Goal: Use online tool/utility: Utilize a website feature to perform a specific function

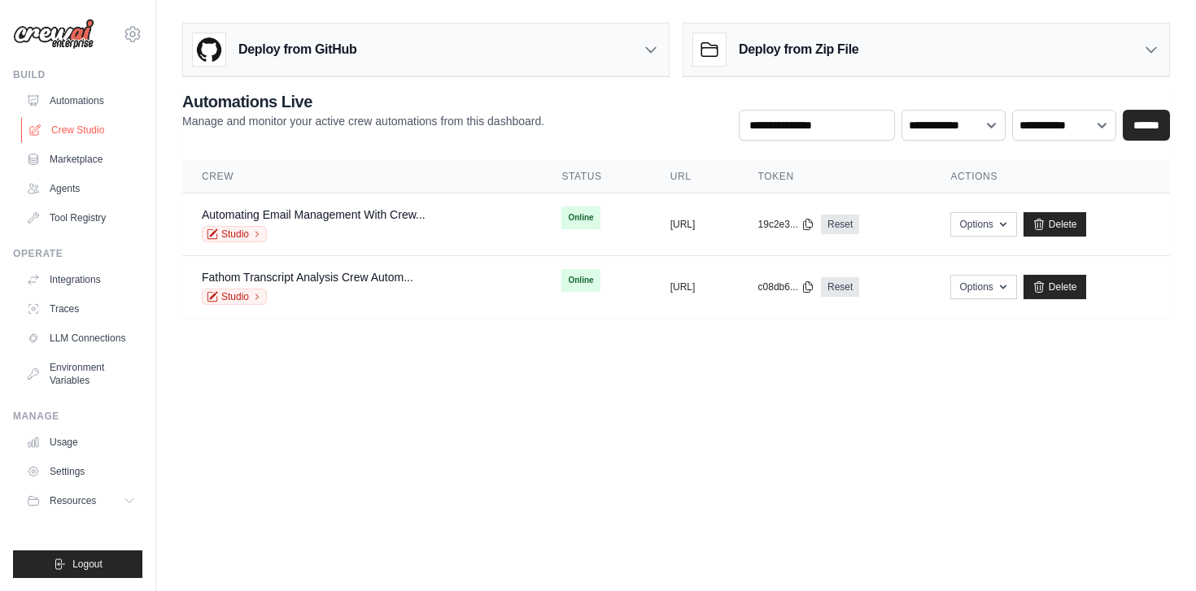
click at [89, 137] on link "Crew Studio" at bounding box center [82, 130] width 123 height 26
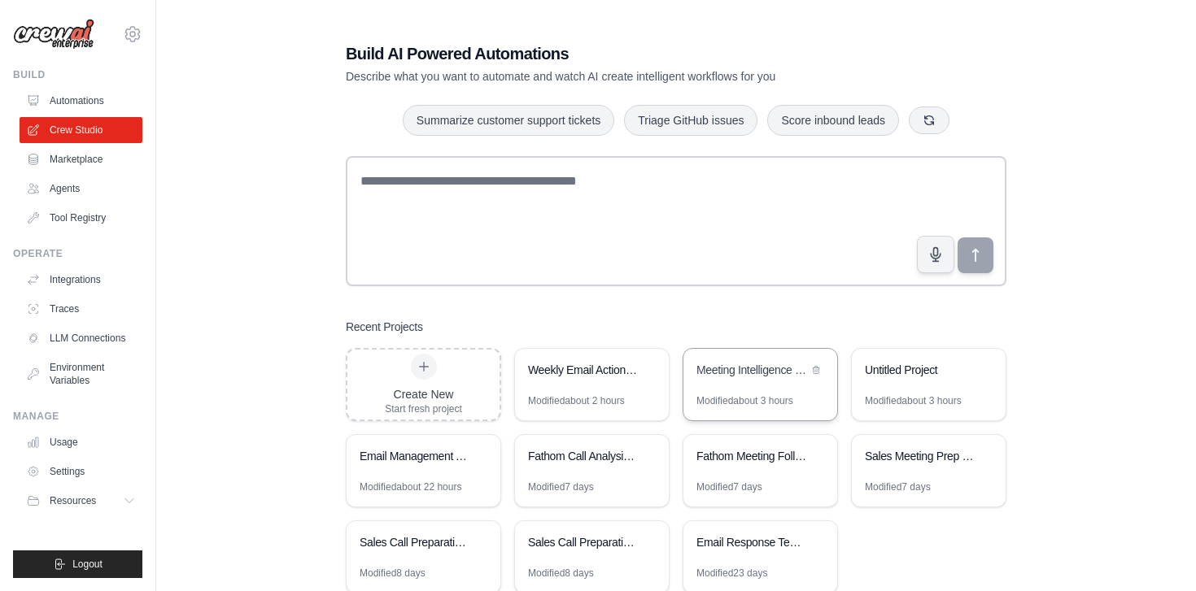
click at [766, 372] on div "Meeting Intelligence & Preparation System" at bounding box center [751, 370] width 111 height 16
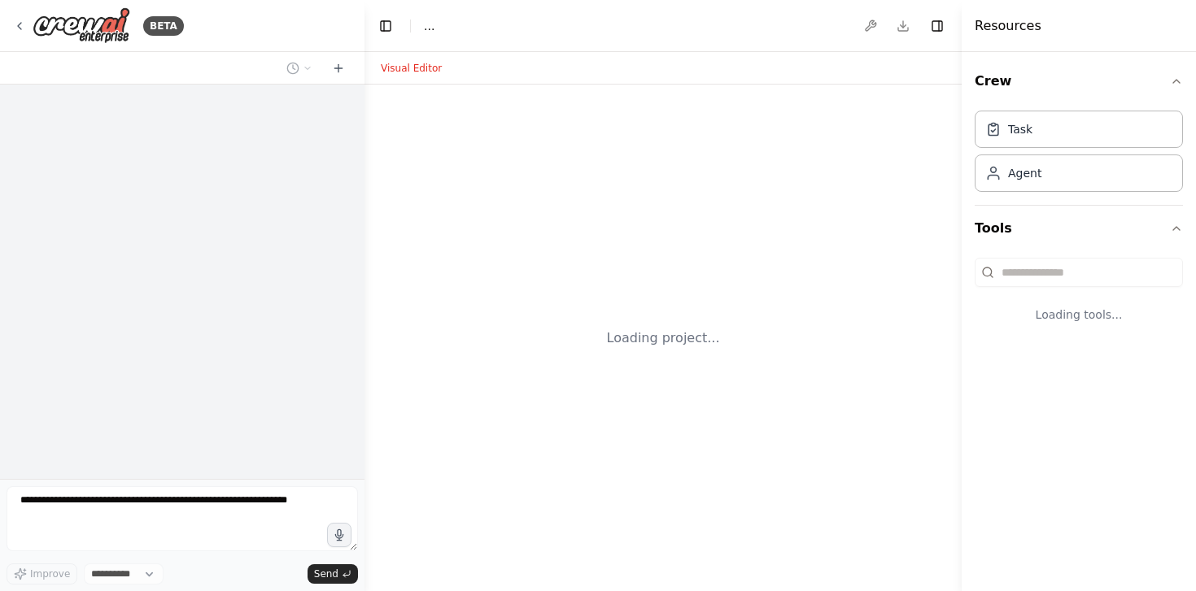
select select "****"
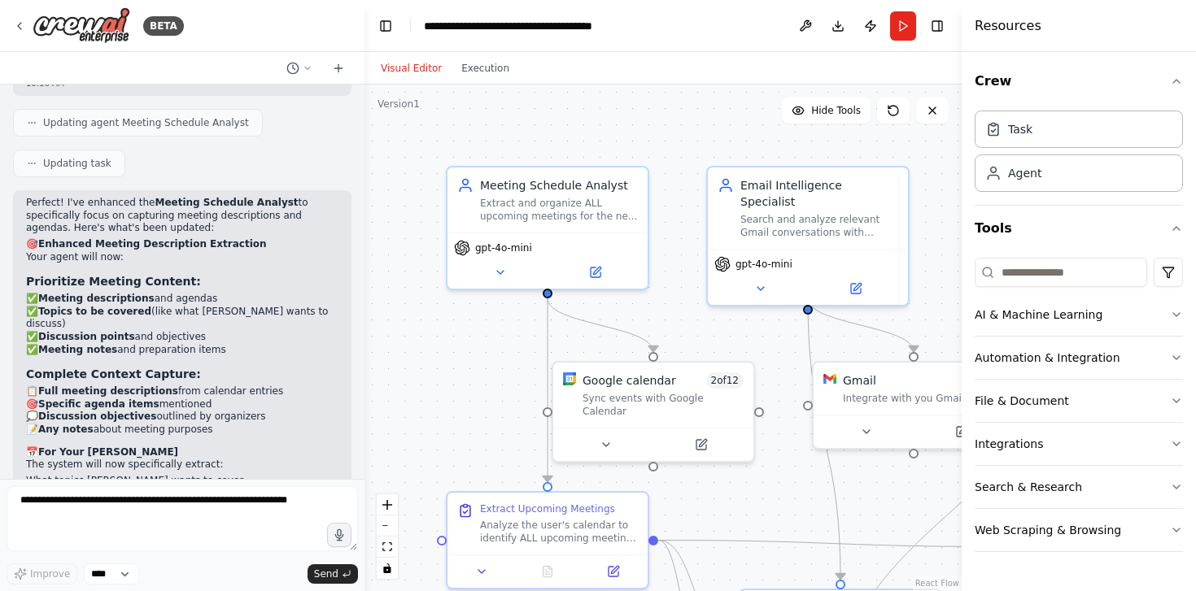
scroll to position [7106, 0]
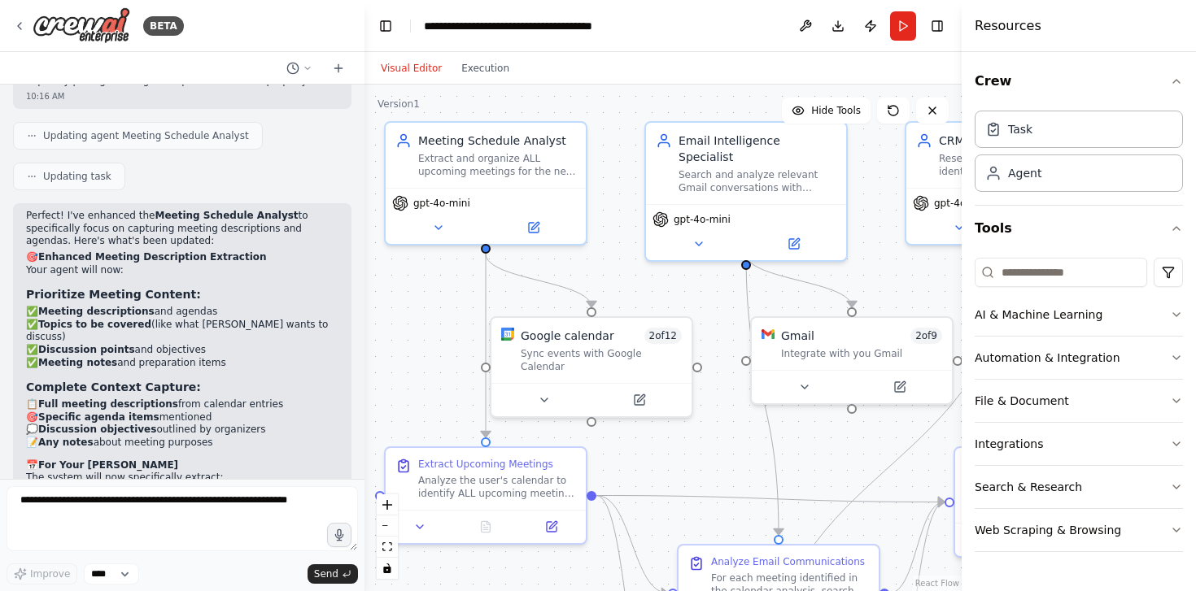
drag, startPoint x: 0, startPoint y: 0, endPoint x: 690, endPoint y: 315, distance: 758.3
click at [690, 316] on div ".deletable-edge-delete-btn { width: 20px; height: 20px; border: 0px solid #ffff…" at bounding box center [662, 338] width 597 height 507
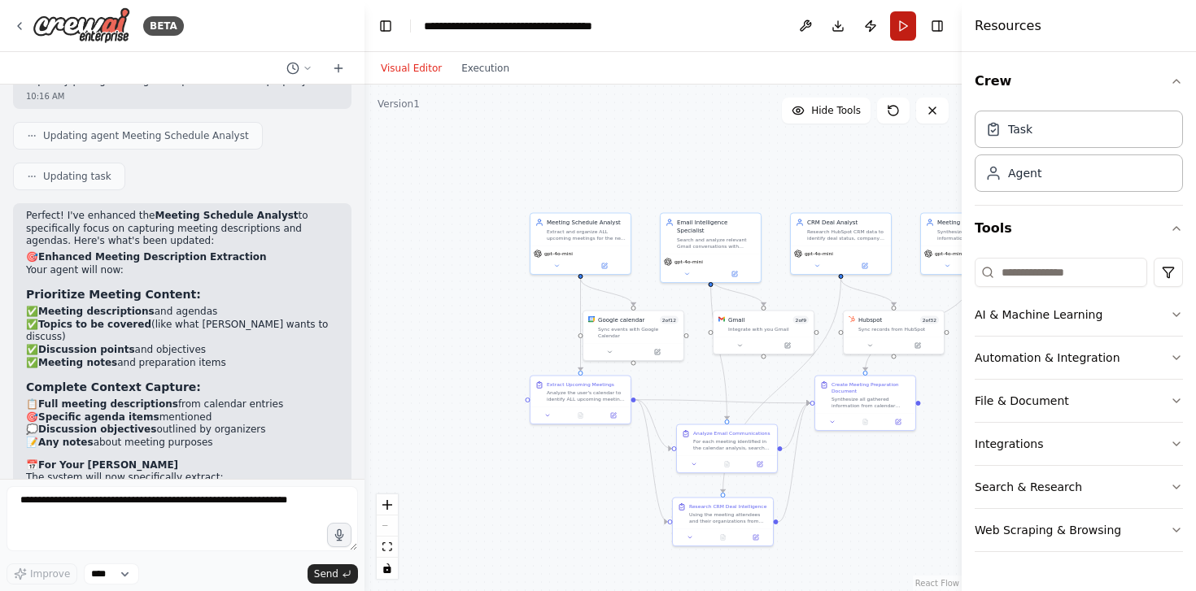
click at [906, 21] on button "Run" at bounding box center [903, 25] width 26 height 29
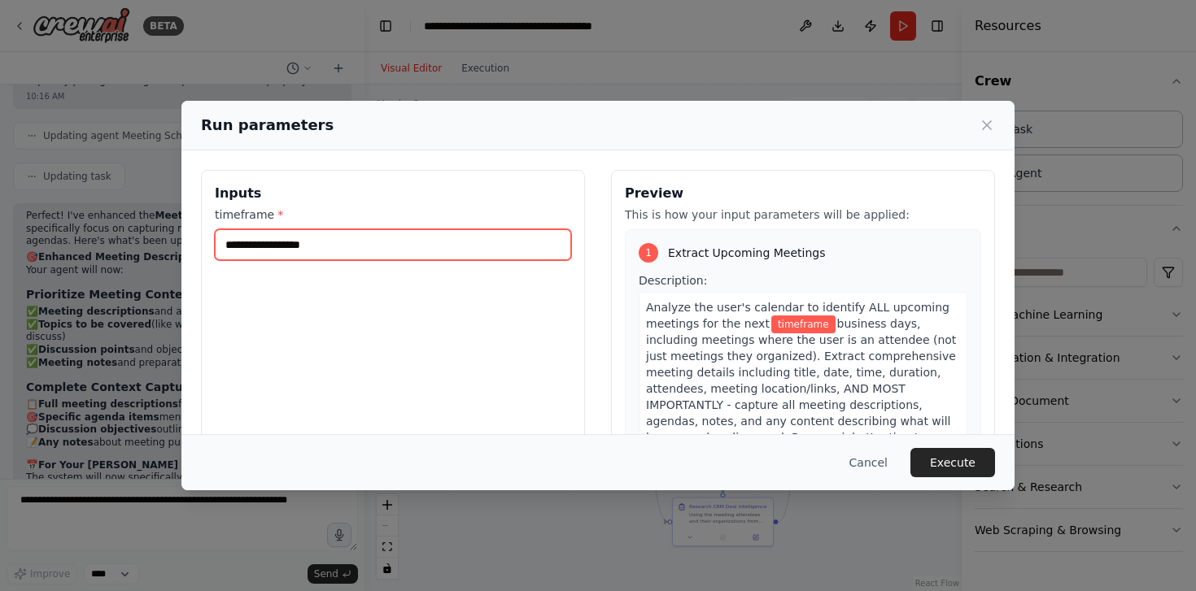
click at [432, 251] on input "timeframe *" at bounding box center [393, 244] width 356 height 31
type input "*"
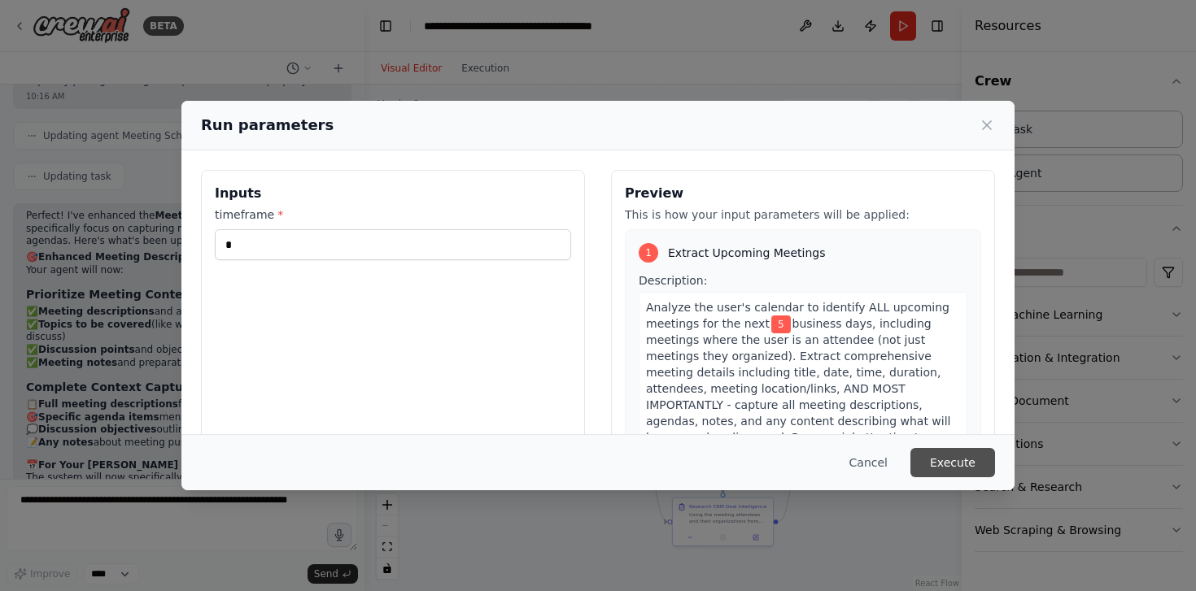
click at [942, 464] on button "Execute" at bounding box center [952, 462] width 85 height 29
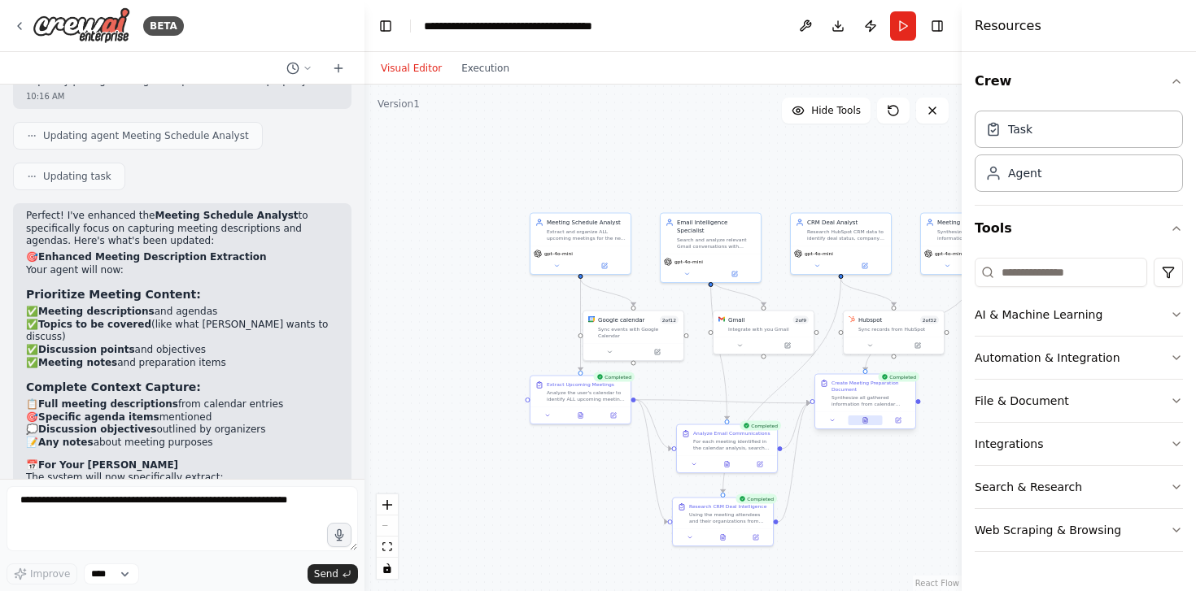
click at [867, 421] on icon at bounding box center [865, 420] width 7 height 7
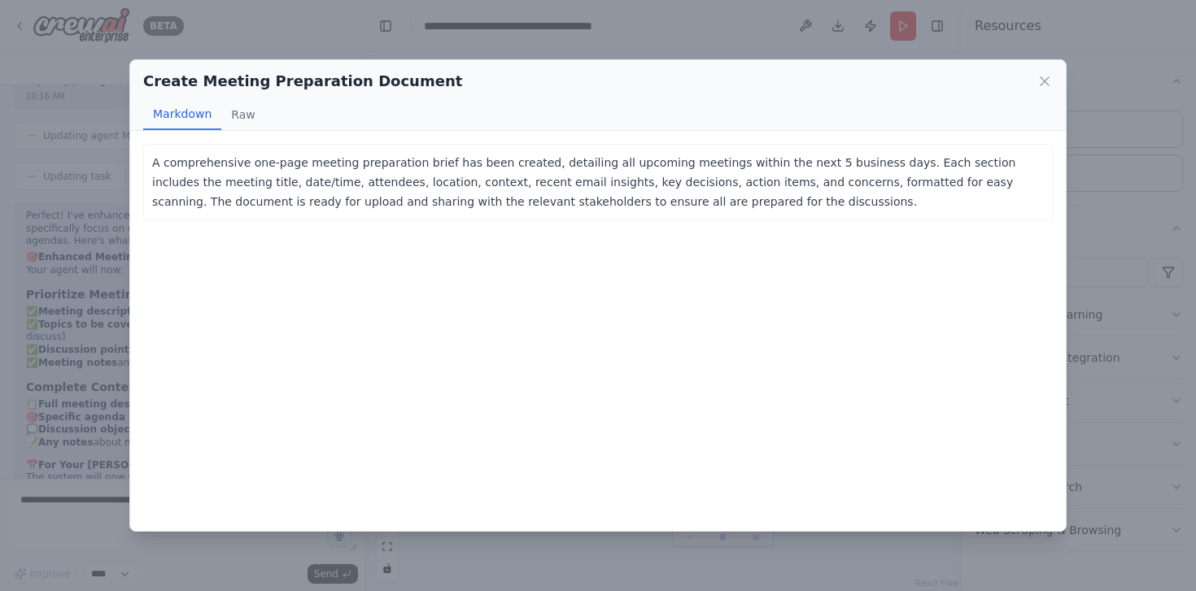
click at [758, 217] on div "A comprehensive one-page meeting preparation brief has been created, detailing …" at bounding box center [598, 182] width 910 height 76
click at [619, 185] on p "A comprehensive one-page meeting preparation brief has been created, detailing …" at bounding box center [598, 182] width 892 height 59
click at [251, 118] on button "Raw" at bounding box center [242, 114] width 43 height 31
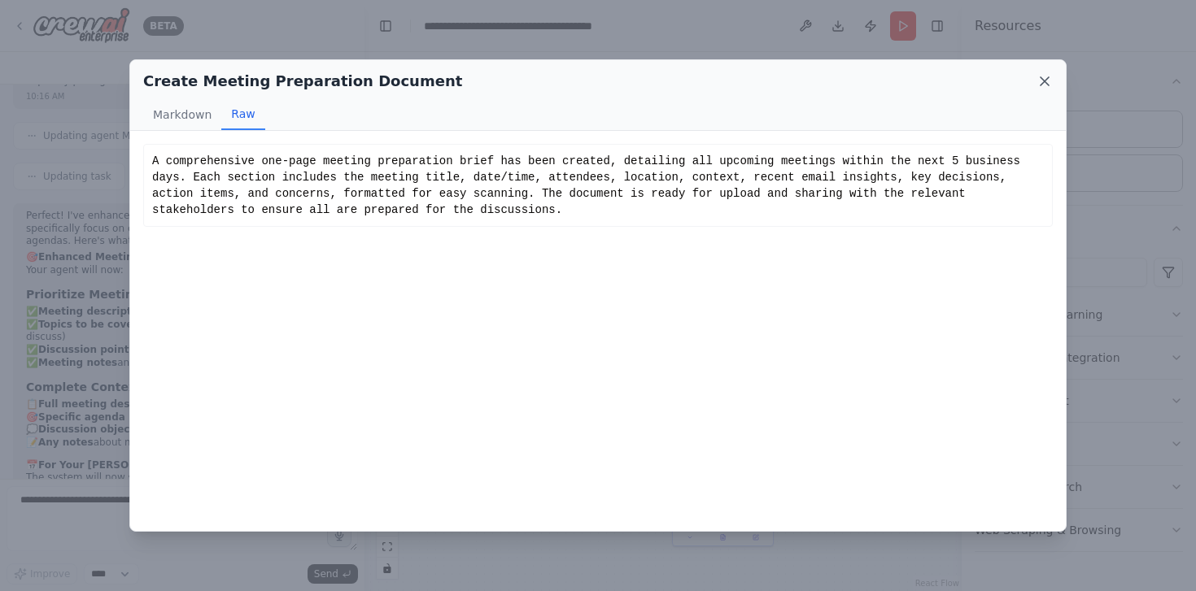
click at [1052, 86] on icon at bounding box center [1044, 81] width 16 height 16
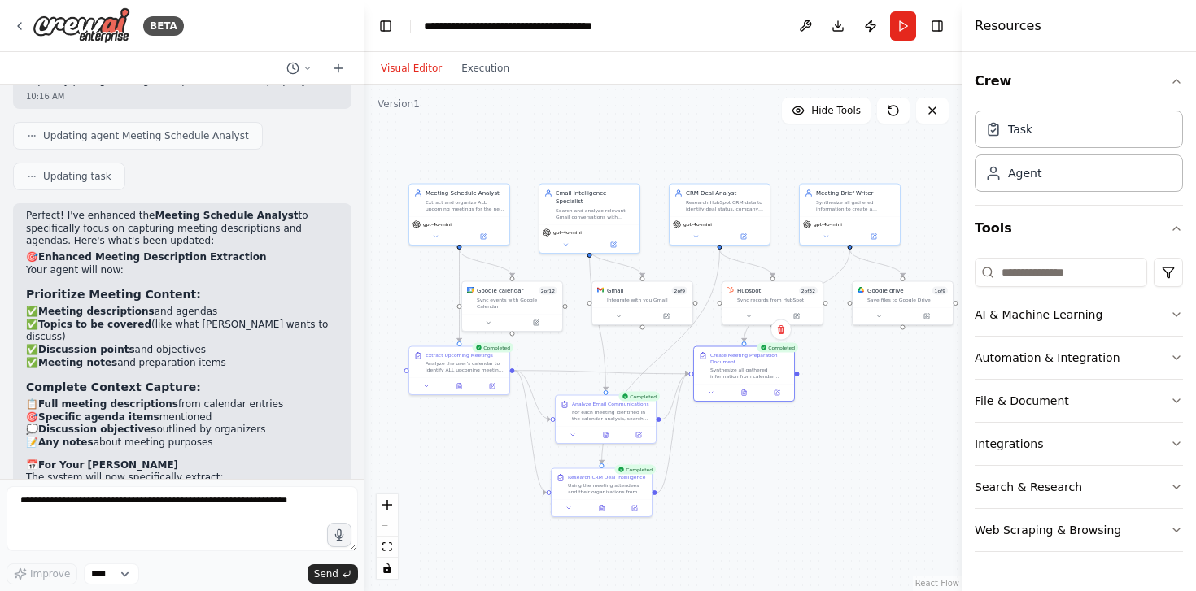
drag, startPoint x: 877, startPoint y: 489, endPoint x: 756, endPoint y: 460, distance: 124.7
click at [756, 460] on div ".deletable-edge-delete-btn { width: 20px; height: 20px; border: 0px solid #ffff…" at bounding box center [662, 338] width 597 height 507
click at [222, 524] on textarea at bounding box center [182, 518] width 351 height 65
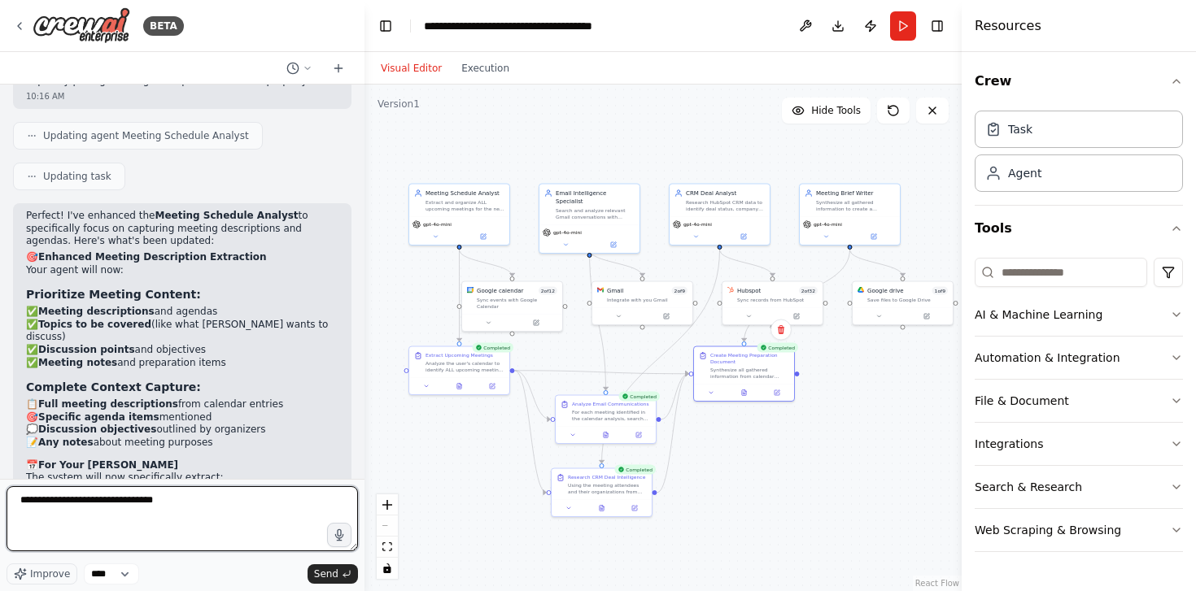
type textarea "**********"
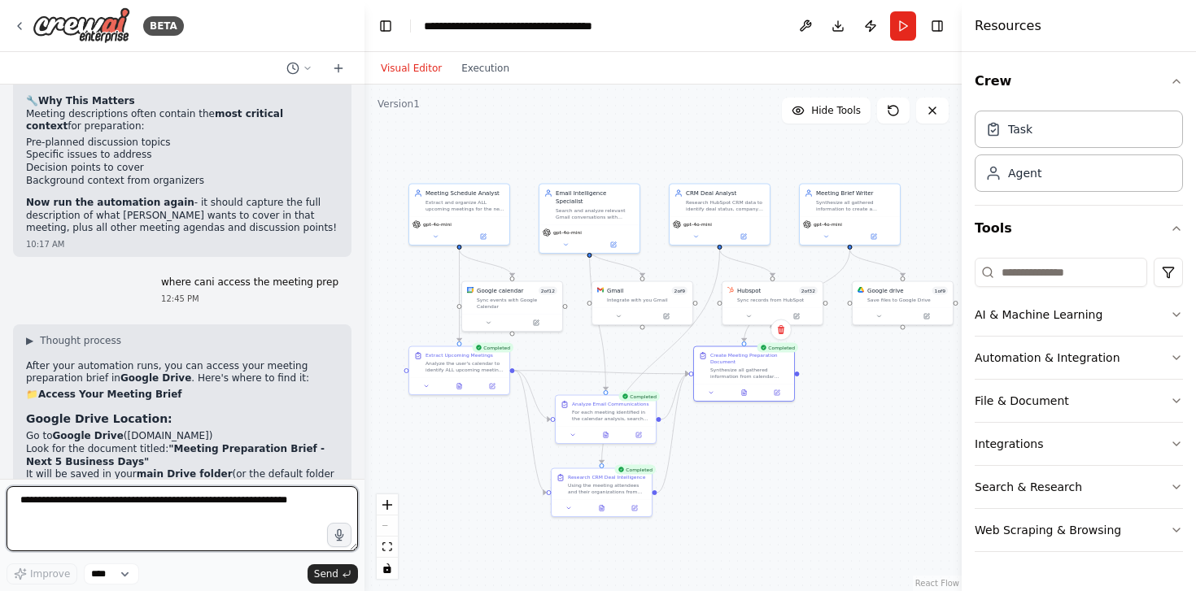
scroll to position [7553, 0]
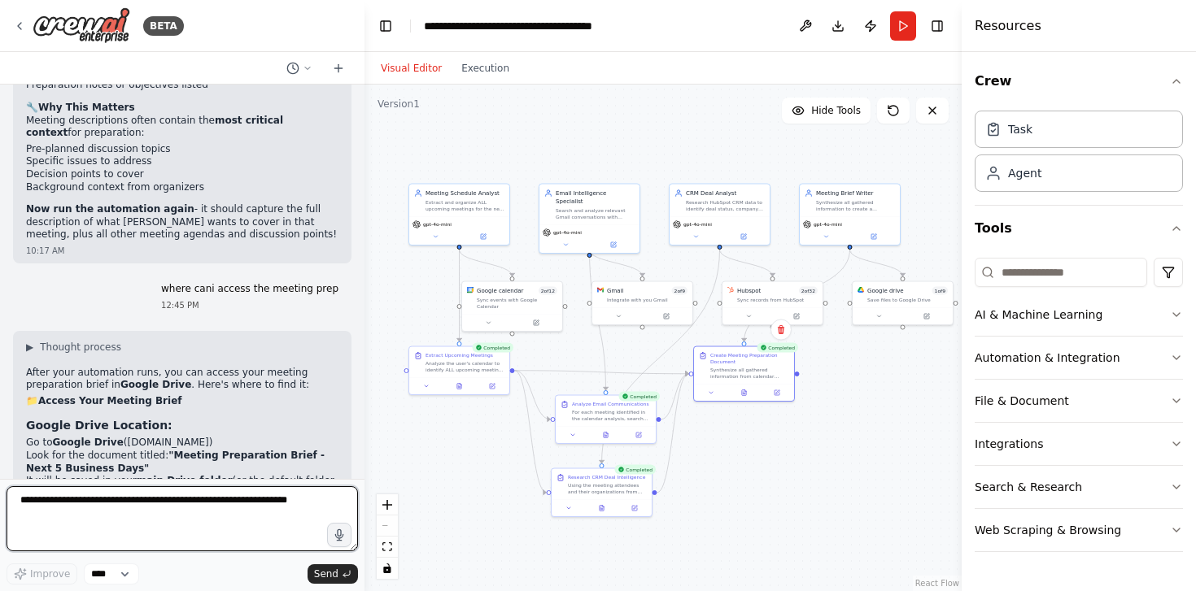
click at [245, 499] on textarea at bounding box center [182, 518] width 351 height 65
type textarea "*********"
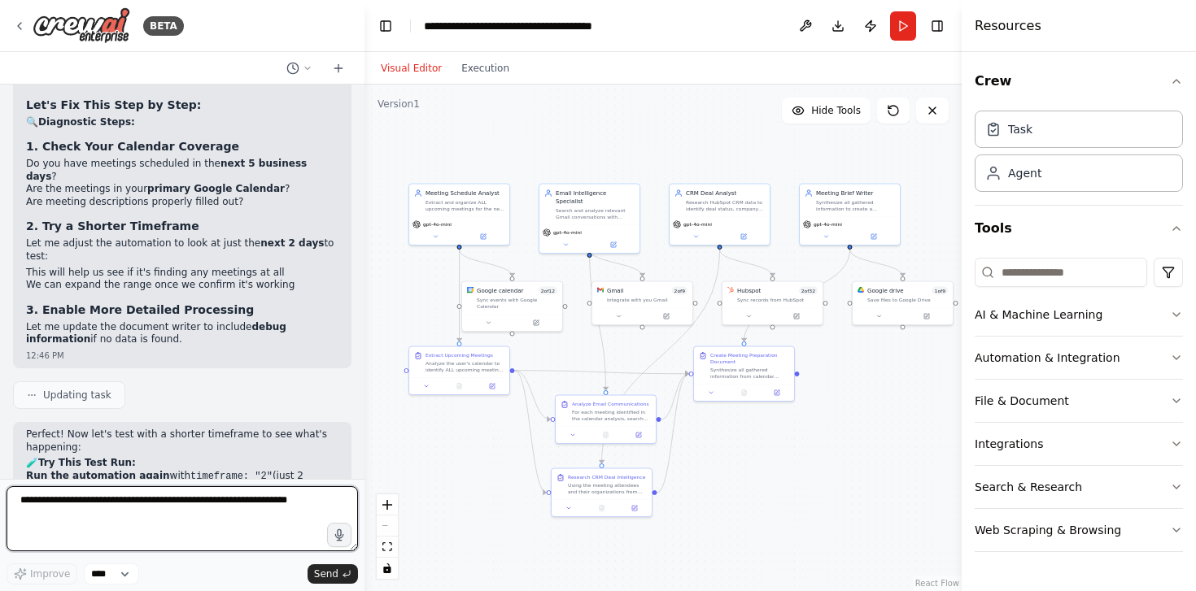
scroll to position [9070, 0]
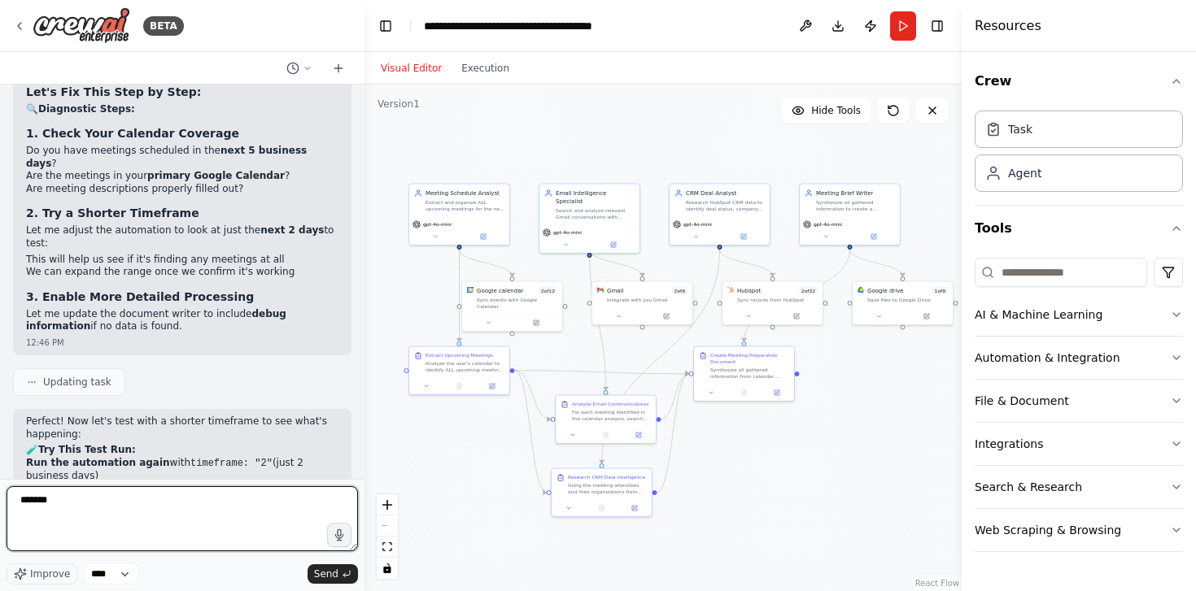
type textarea "********"
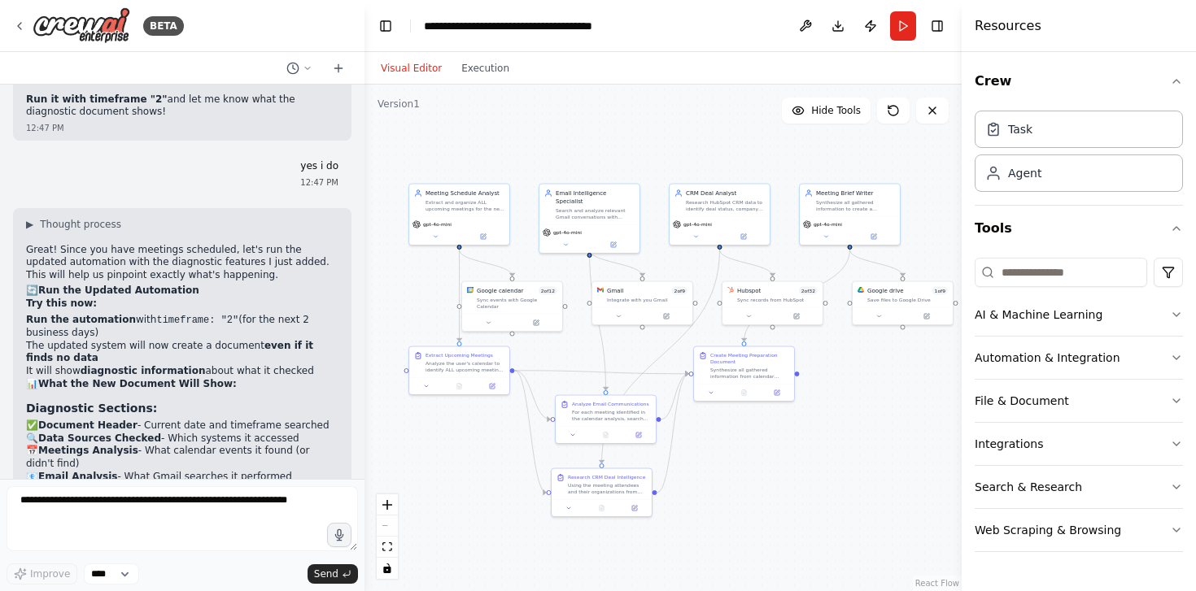
scroll to position [9756, 0]
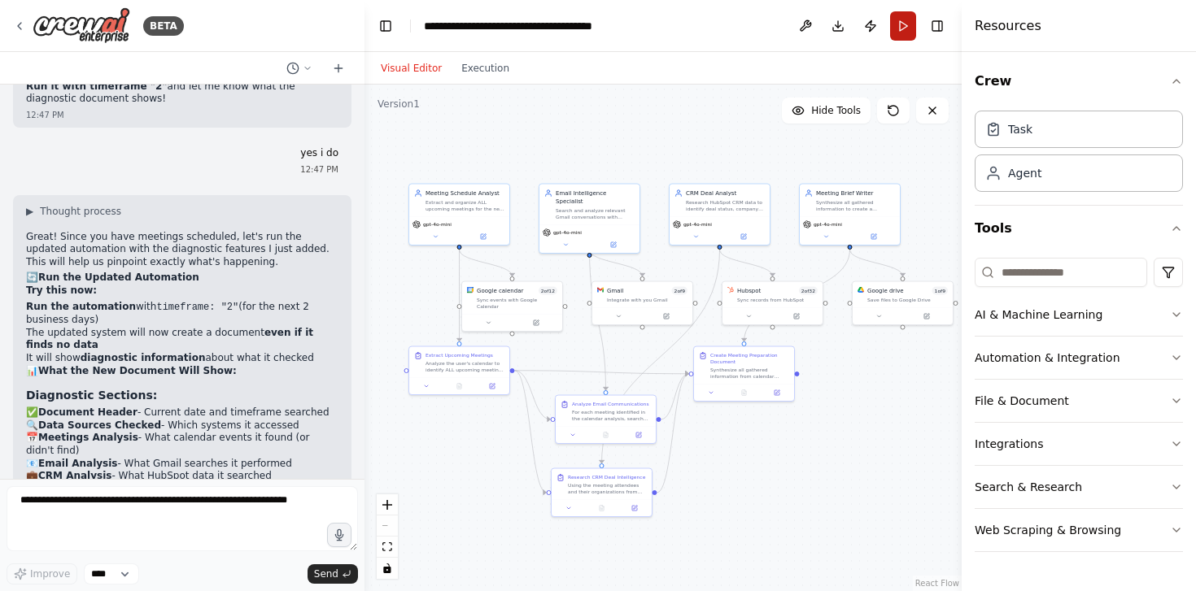
click at [901, 37] on button "Run" at bounding box center [903, 25] width 26 height 29
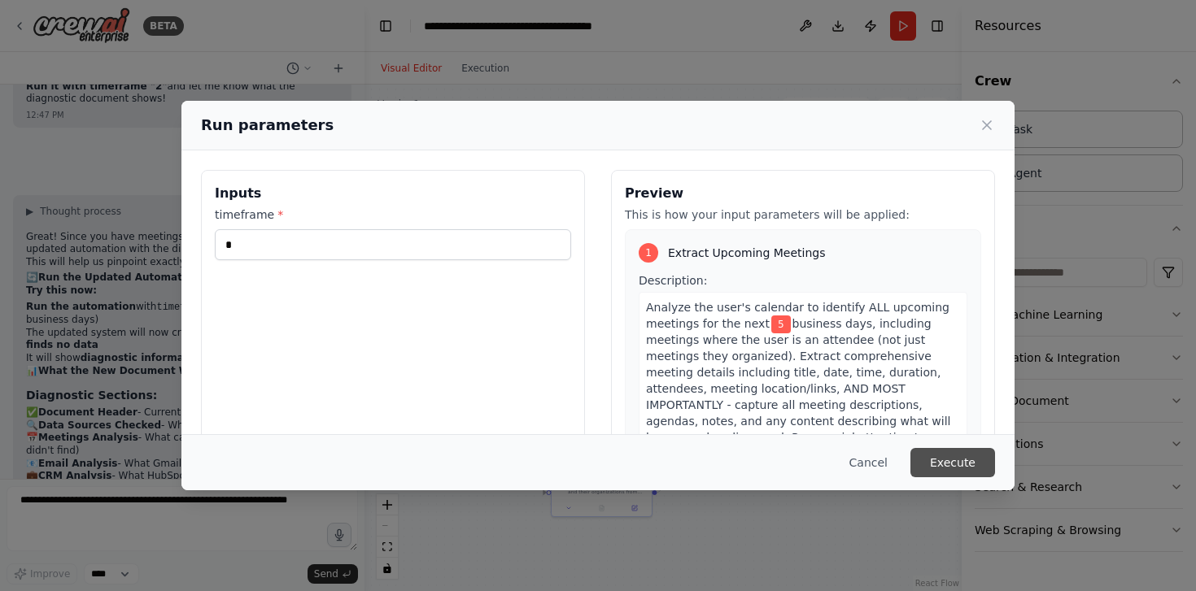
click at [977, 477] on button "Execute" at bounding box center [952, 462] width 85 height 29
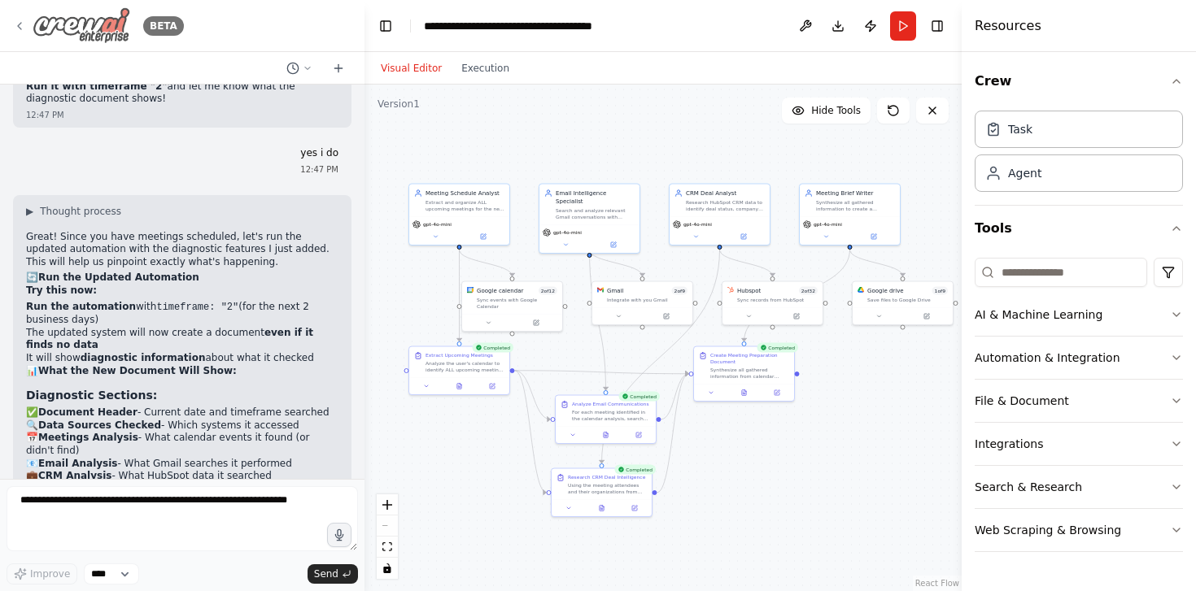
click at [33, 30] on img at bounding box center [82, 25] width 98 height 37
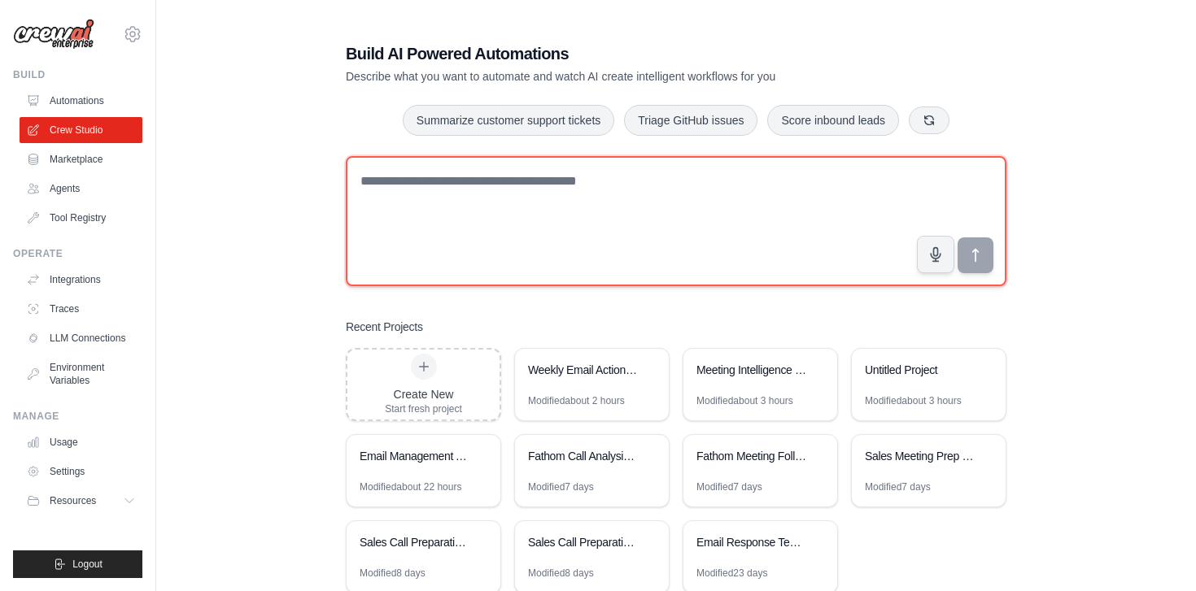
click at [474, 218] on textarea at bounding box center [676, 221] width 661 height 130
paste textarea "**********"
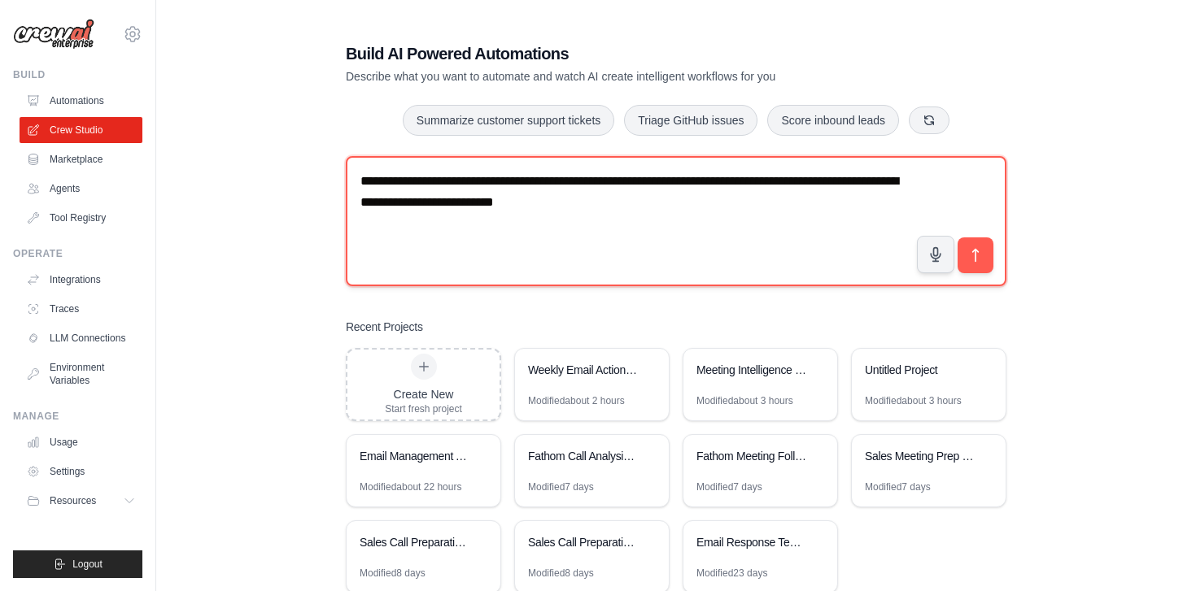
drag, startPoint x: 723, startPoint y: 216, endPoint x: 495, endPoint y: 209, distance: 228.7
click at [495, 209] on textarea "**********" at bounding box center [676, 221] width 661 height 130
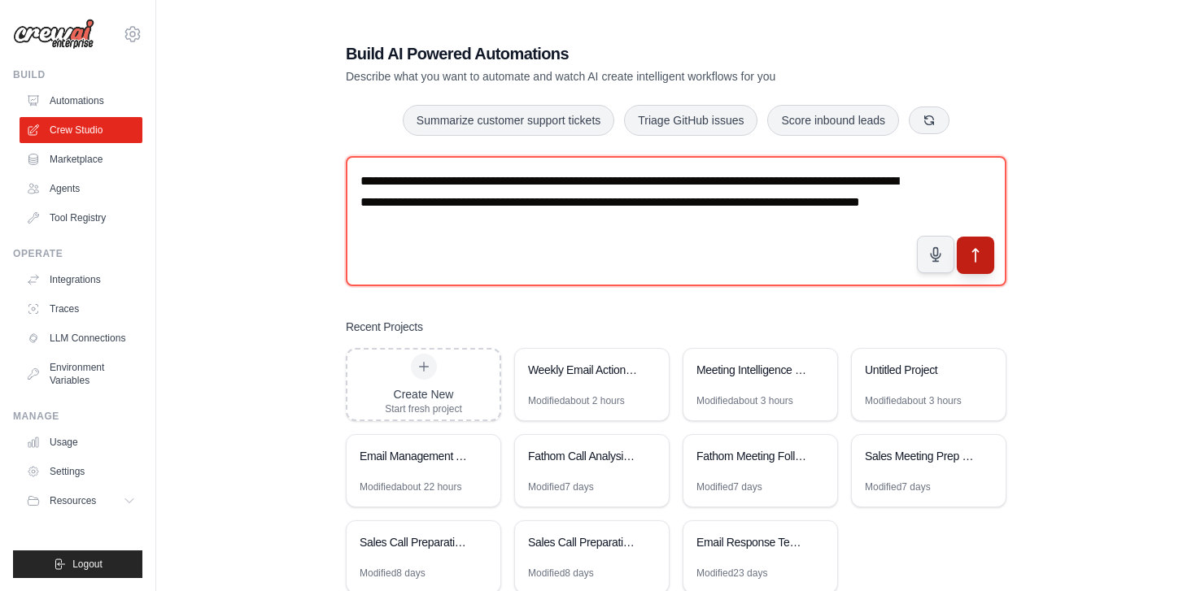
type textarea "**********"
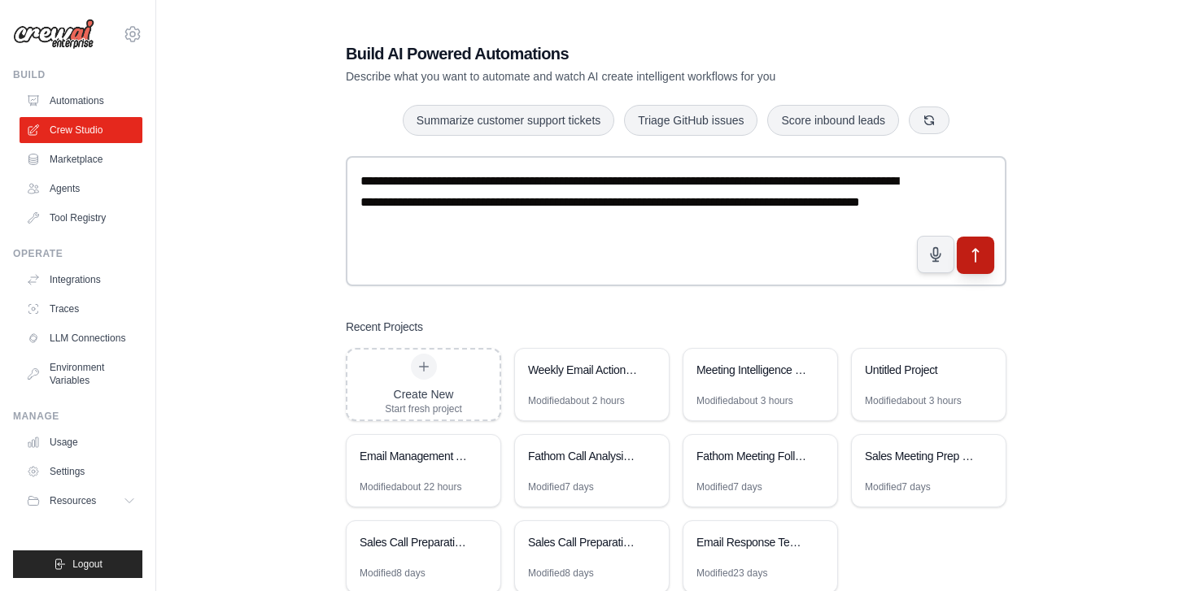
click at [970, 255] on icon "submit" at bounding box center [975, 255] width 17 height 17
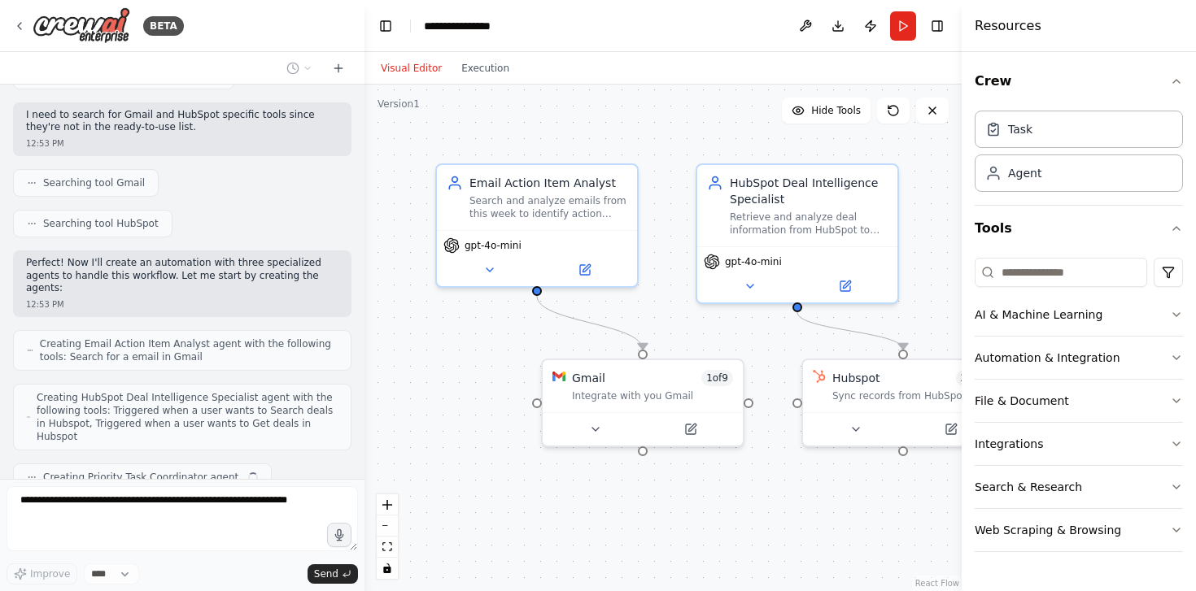
scroll to position [290, 0]
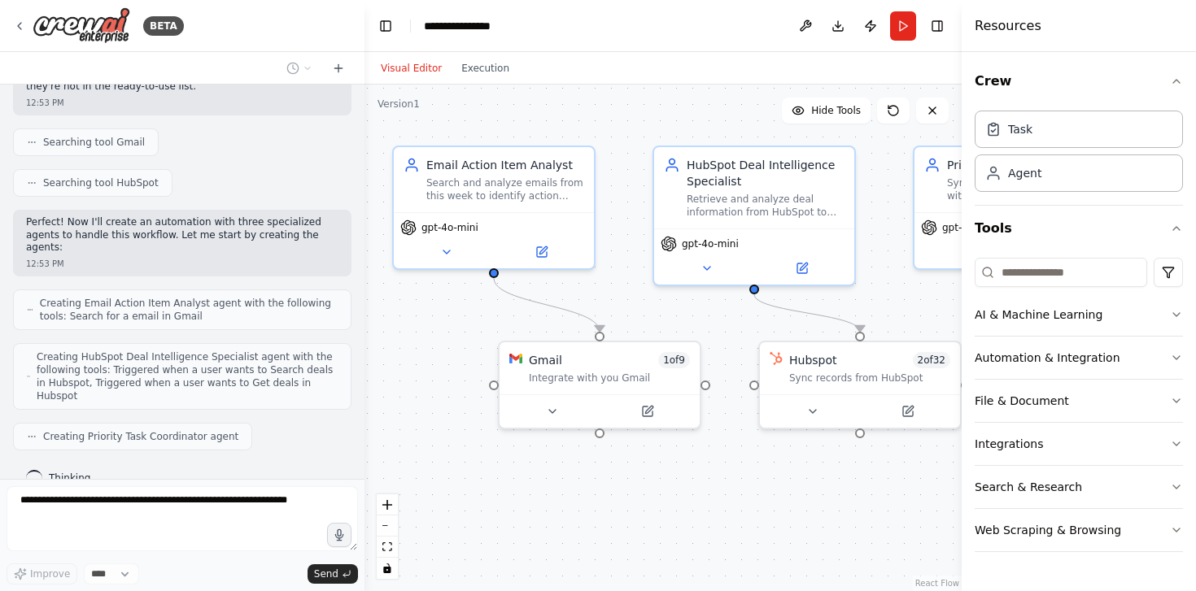
drag, startPoint x: 706, startPoint y: 530, endPoint x: 652, endPoint y: 509, distance: 57.4
click at [652, 509] on div ".deletable-edge-delete-btn { width: 20px; height: 20px; border: 0px solid #ffff…" at bounding box center [662, 338] width 597 height 507
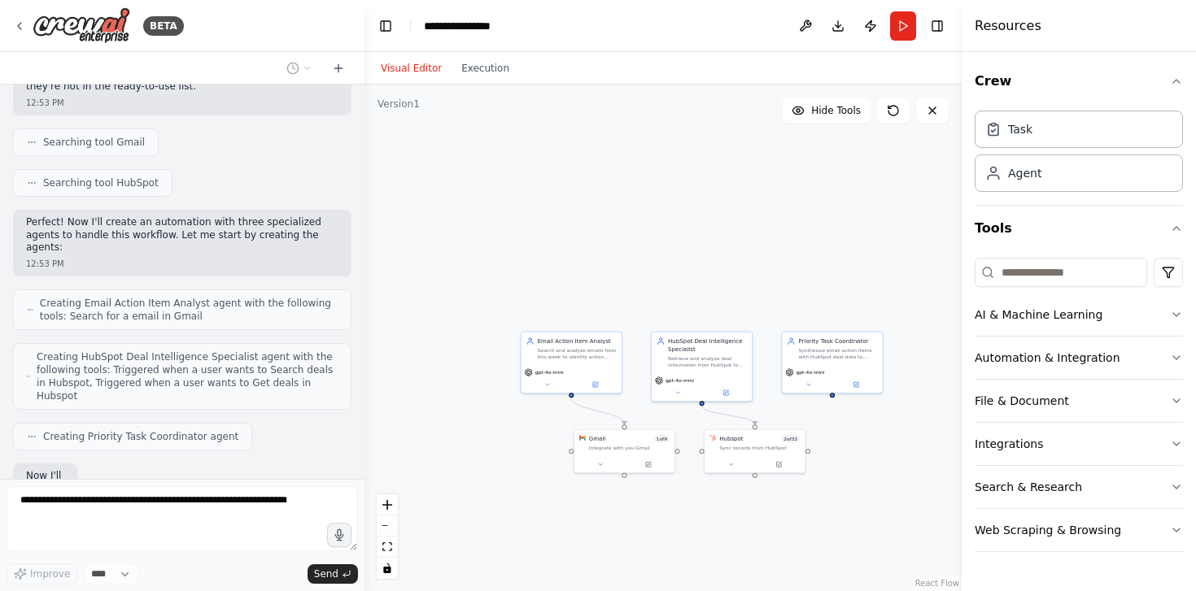
scroll to position [385, 0]
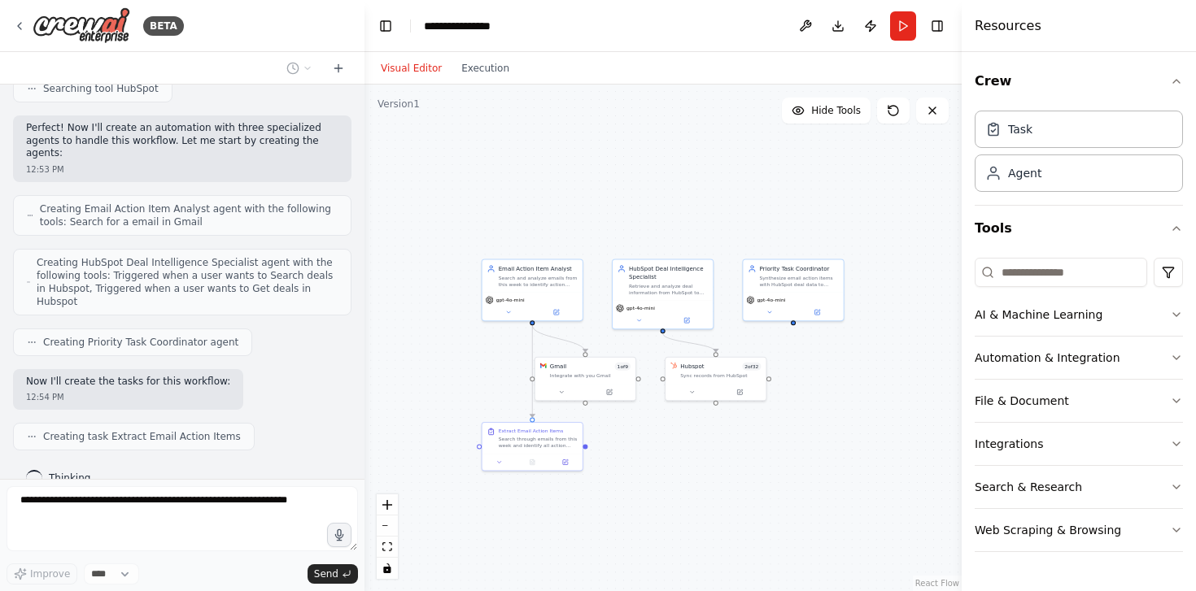
drag, startPoint x: 678, startPoint y: 535, endPoint x: 639, endPoint y: 463, distance: 82.7
click at [639, 463] on div ".deletable-edge-delete-btn { width: 20px; height: 20px; border: 0px solid #ffff…" at bounding box center [662, 338] width 597 height 507
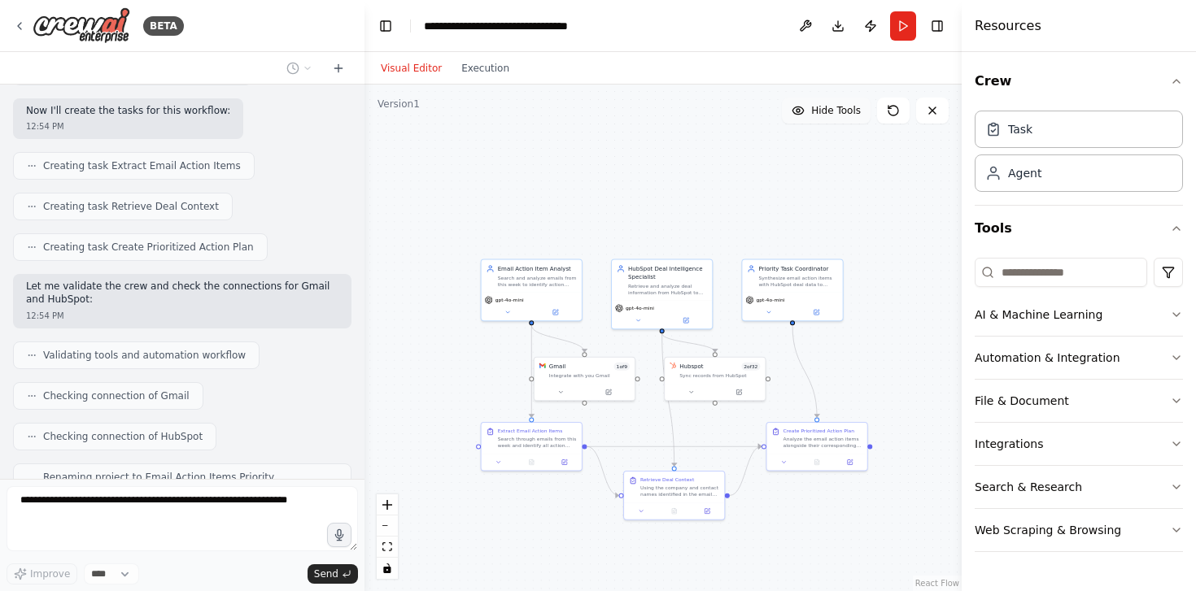
scroll to position [696, 0]
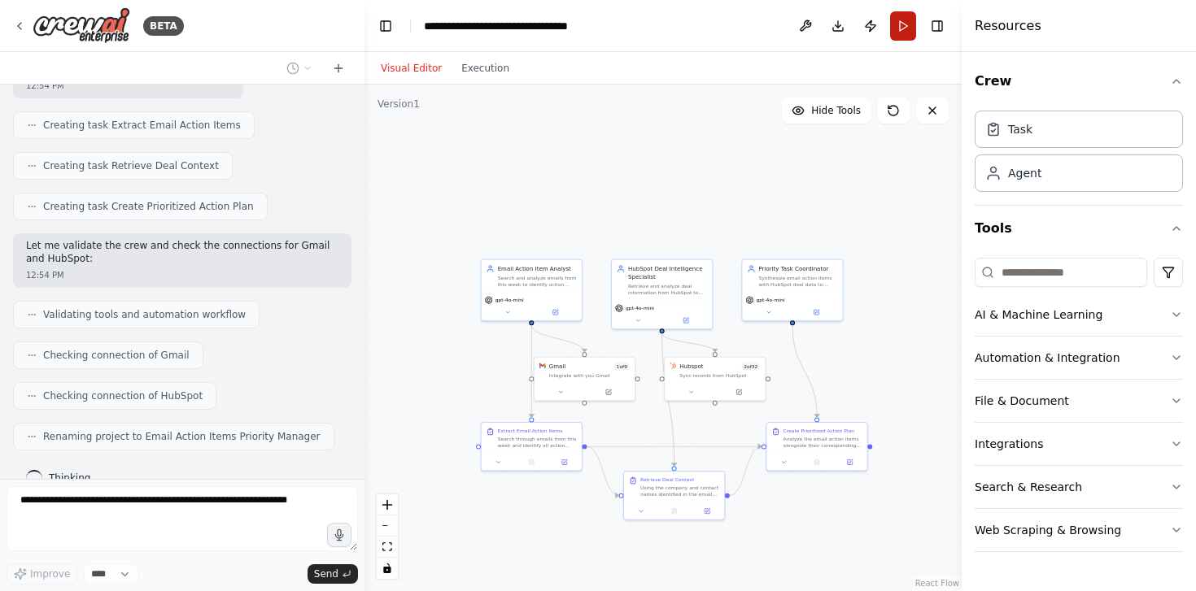
click at [905, 36] on button "Run" at bounding box center [903, 25] width 26 height 29
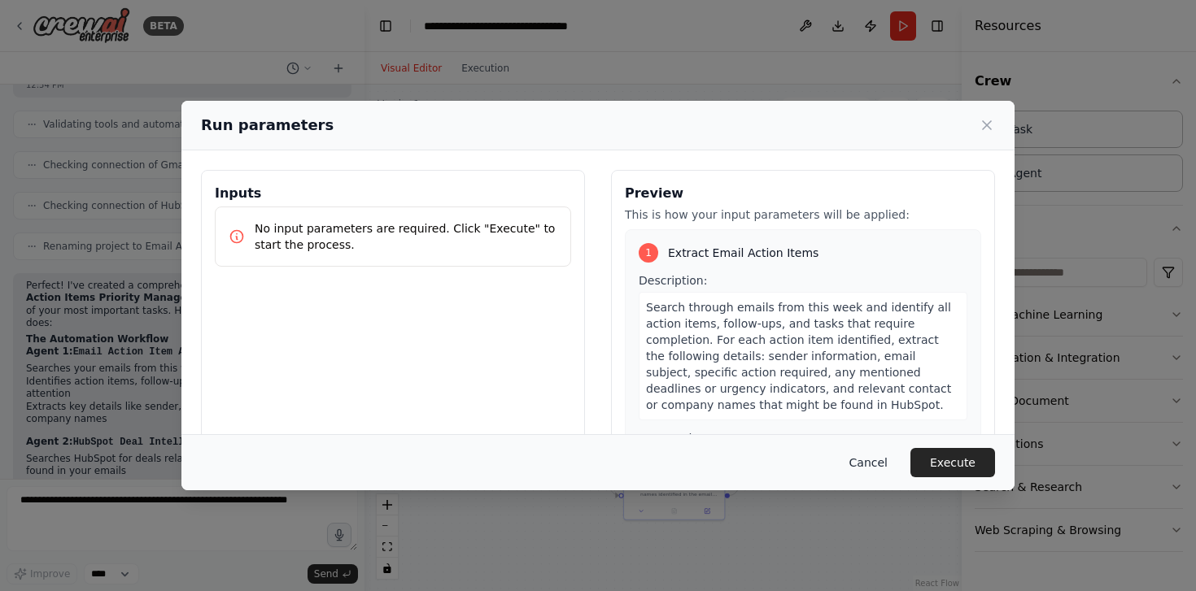
click at [858, 460] on button "Cancel" at bounding box center [868, 462] width 64 height 29
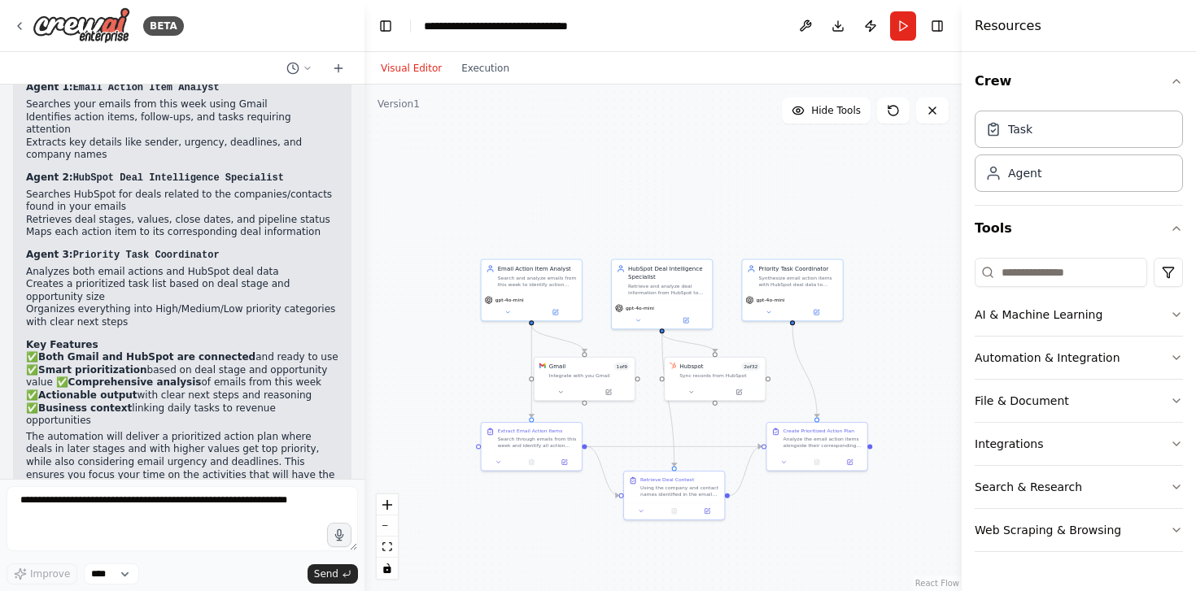
scroll to position [1164, 0]
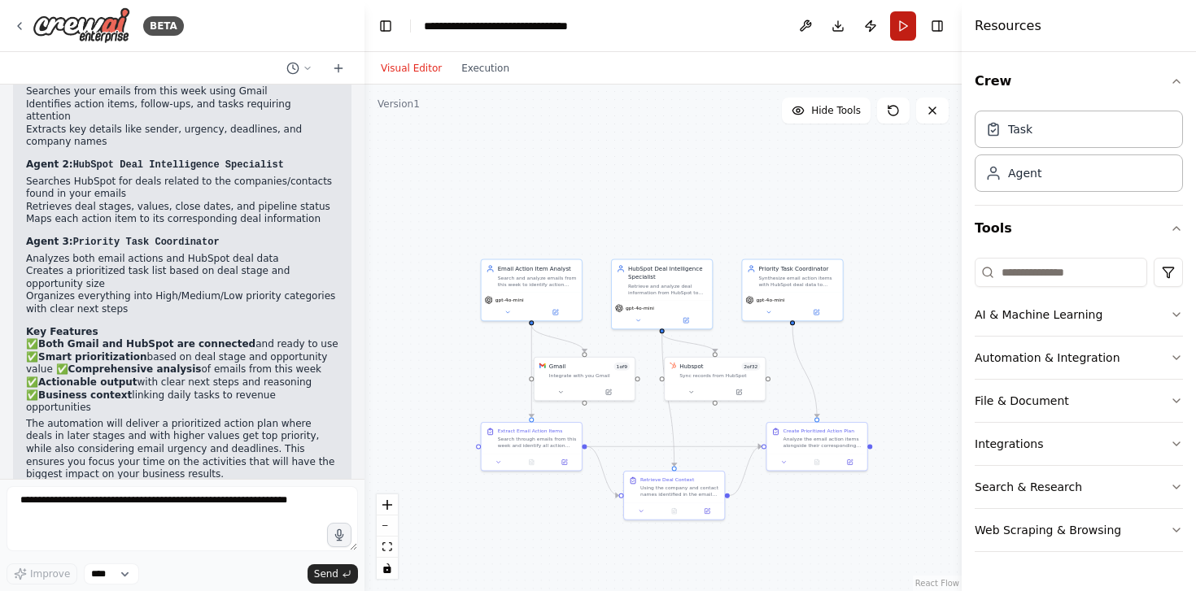
click at [904, 39] on button "Run" at bounding box center [903, 25] width 26 height 29
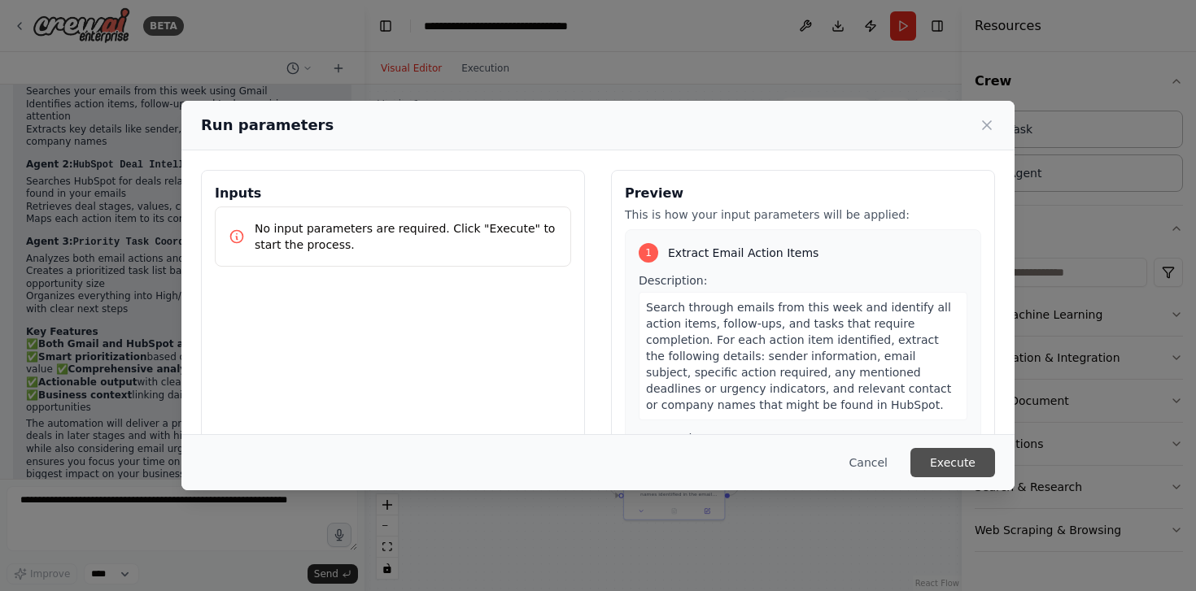
click at [947, 462] on button "Execute" at bounding box center [952, 462] width 85 height 29
